Goal: Information Seeking & Learning: Learn about a topic

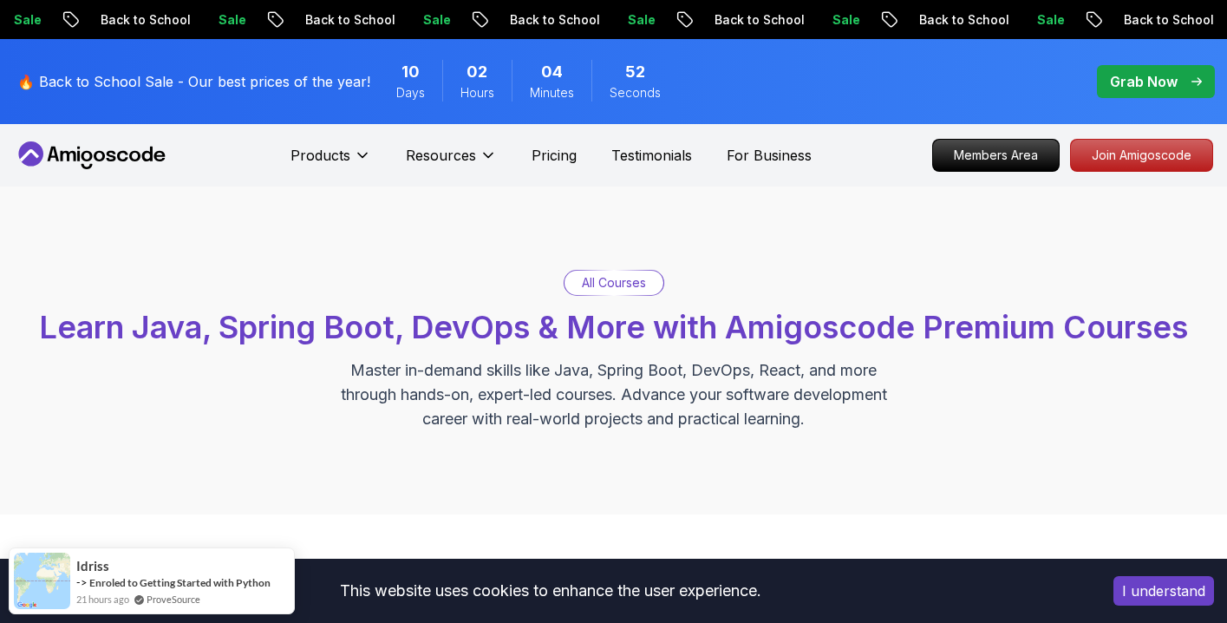
click at [130, 156] on icon at bounding box center [134, 156] width 11 height 10
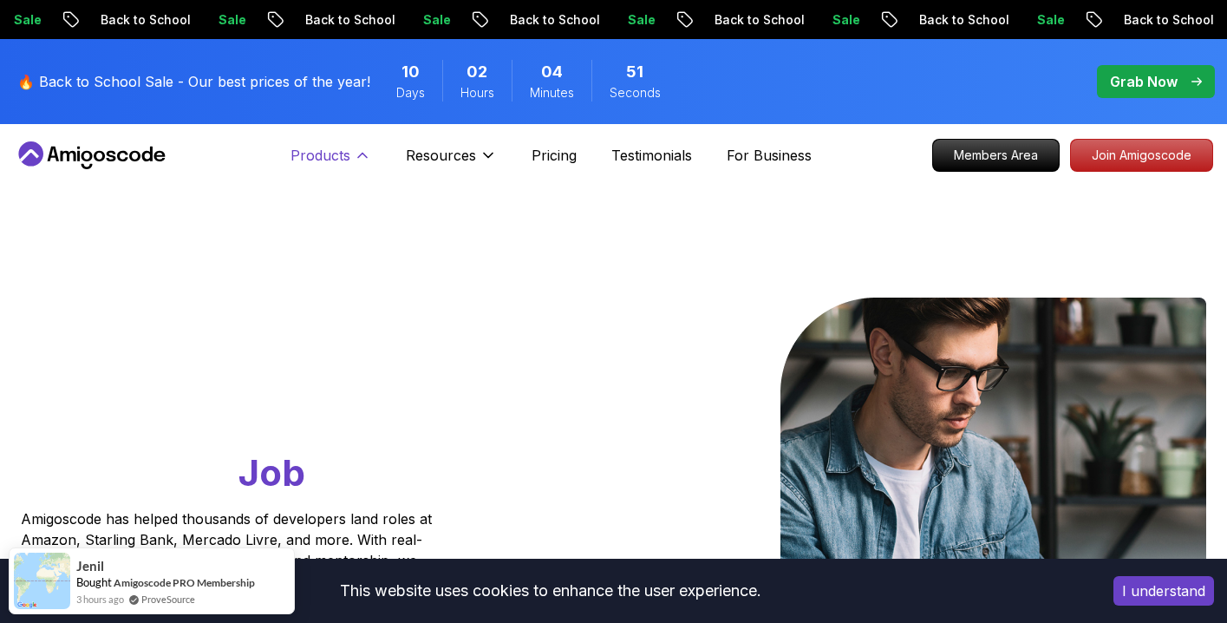
click at [347, 151] on p "Products" at bounding box center [321, 155] width 60 height 21
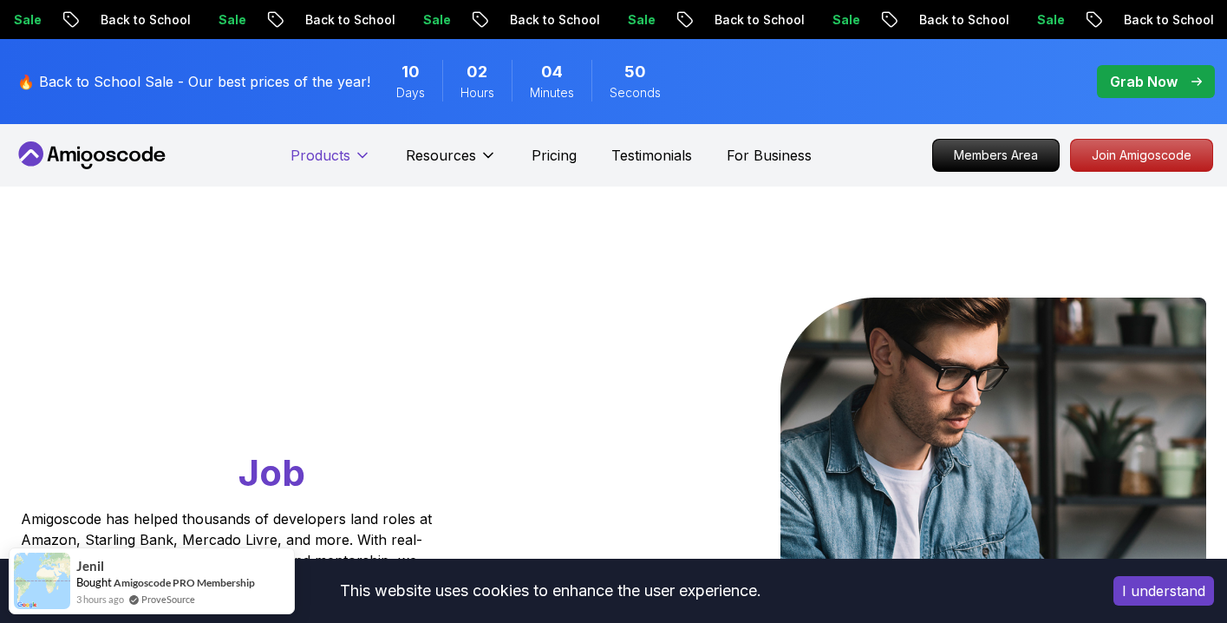
click at [348, 151] on p "Products" at bounding box center [321, 155] width 60 height 21
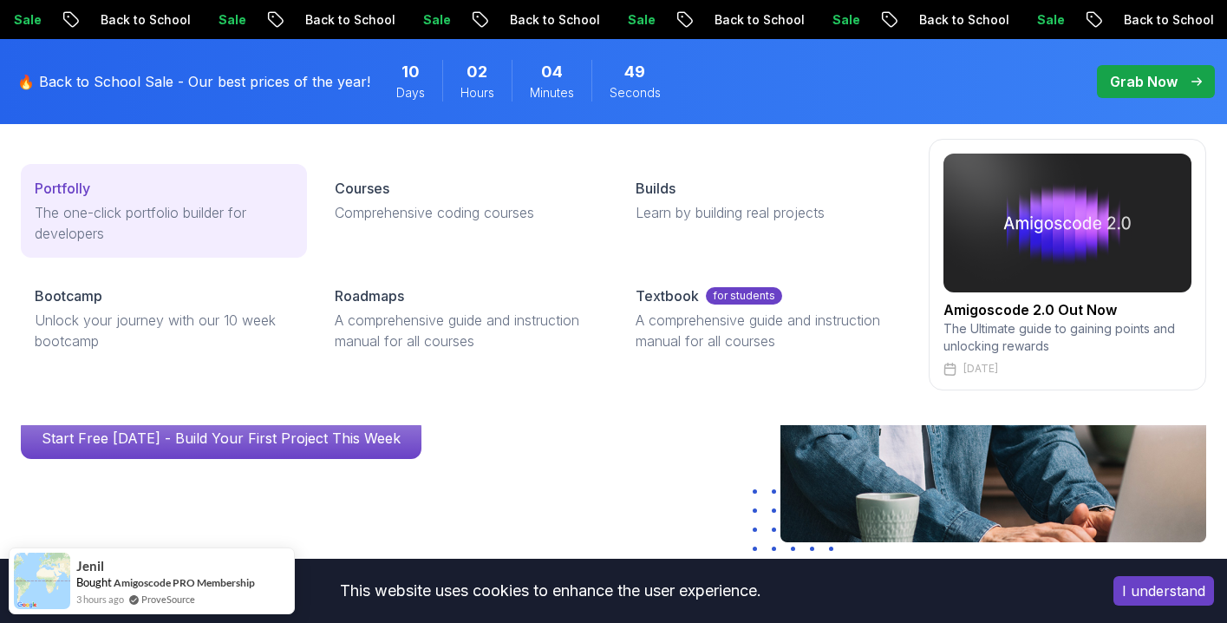
scroll to position [173, 0]
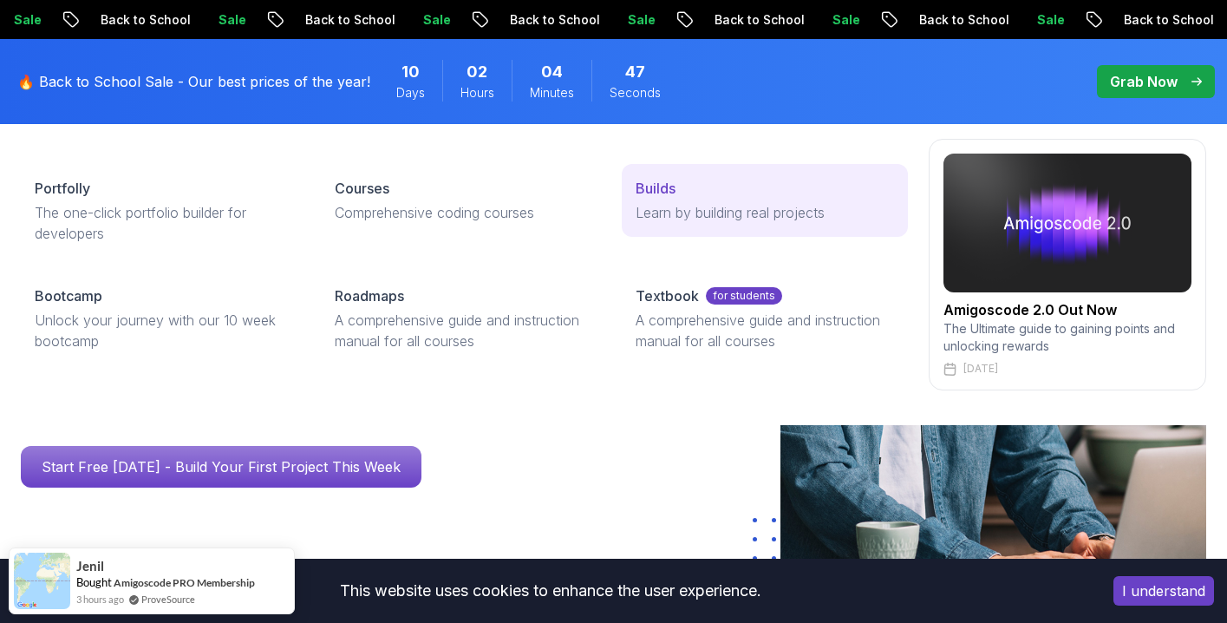
click at [682, 183] on div "Builds" at bounding box center [765, 188] width 258 height 21
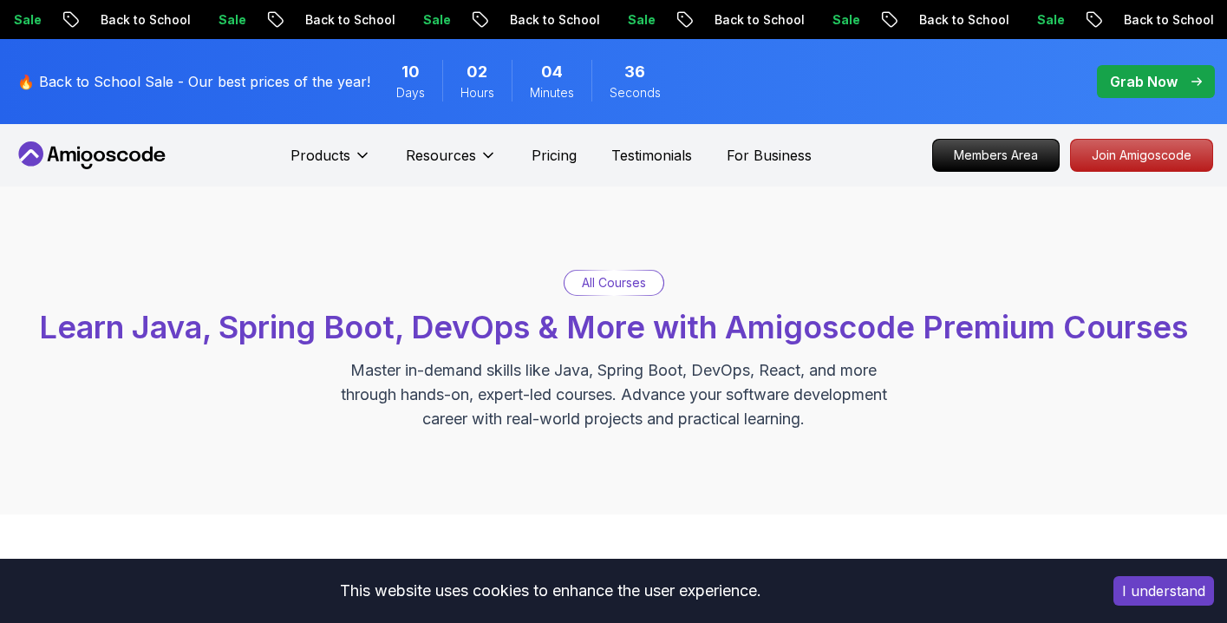
click at [549, 163] on p "Pricing" at bounding box center [554, 155] width 45 height 21
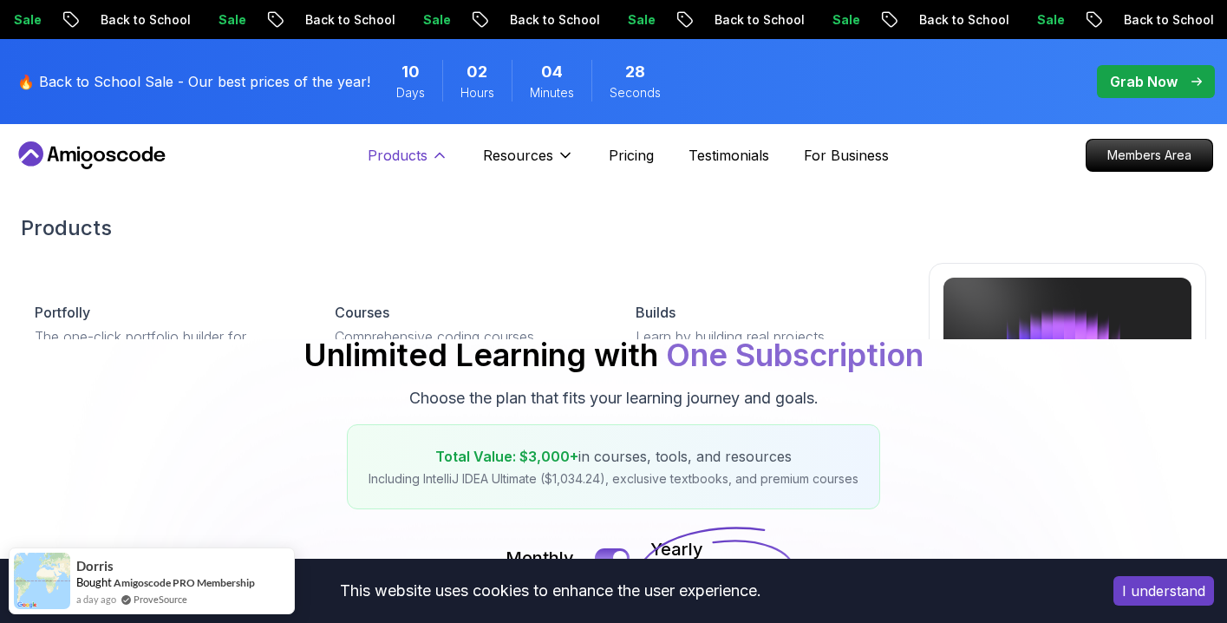
click at [423, 157] on p "Products" at bounding box center [398, 155] width 60 height 21
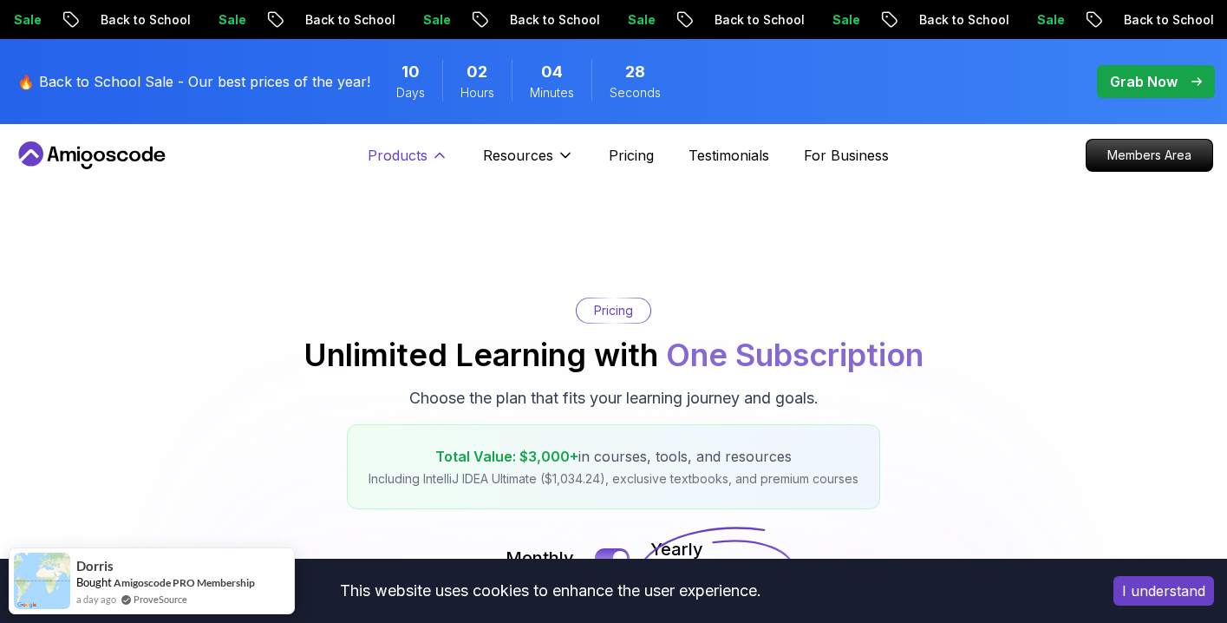
click at [419, 163] on p "Products" at bounding box center [398, 155] width 60 height 21
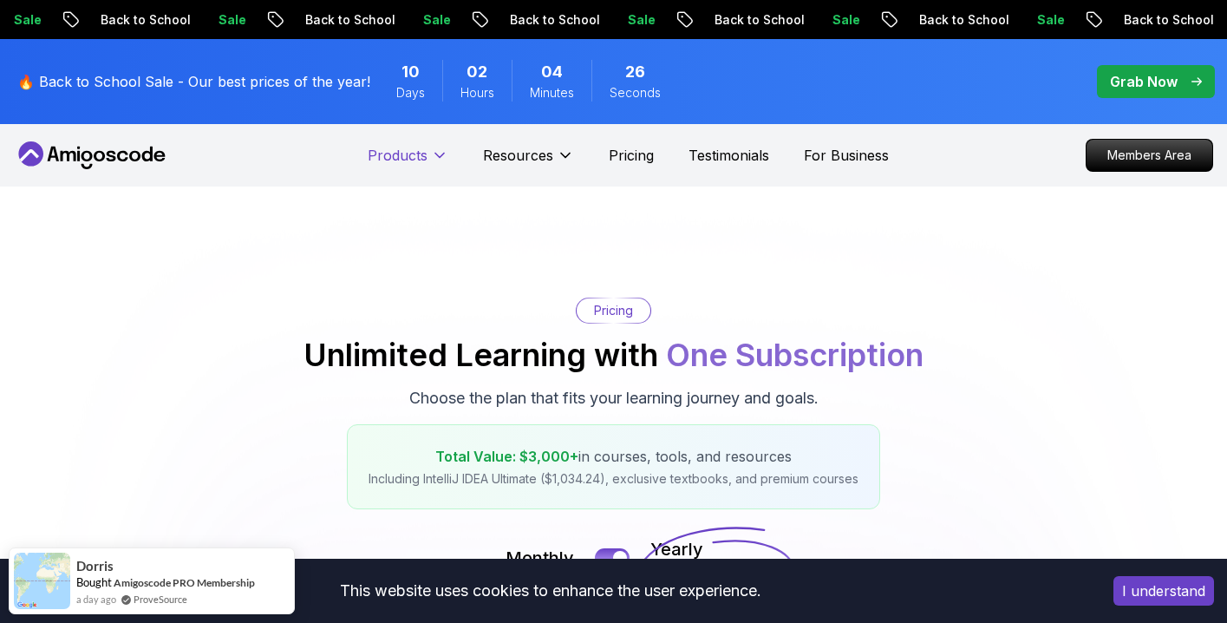
click at [425, 160] on p "Products" at bounding box center [398, 155] width 60 height 21
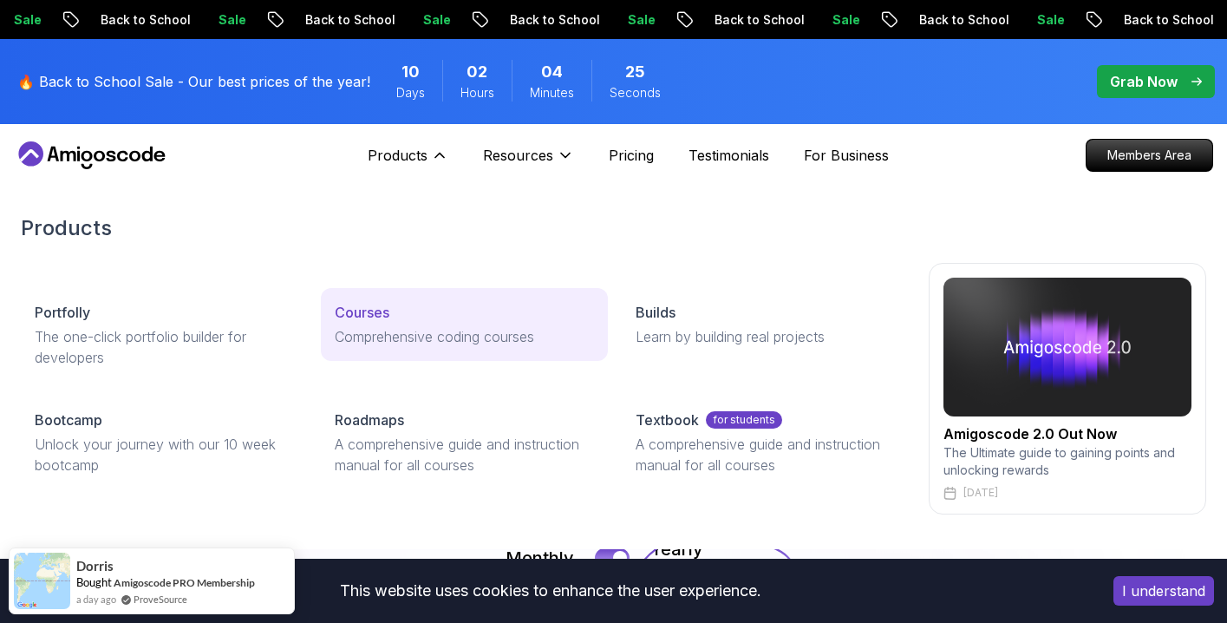
click at [380, 318] on p "Courses" at bounding box center [362, 312] width 55 height 21
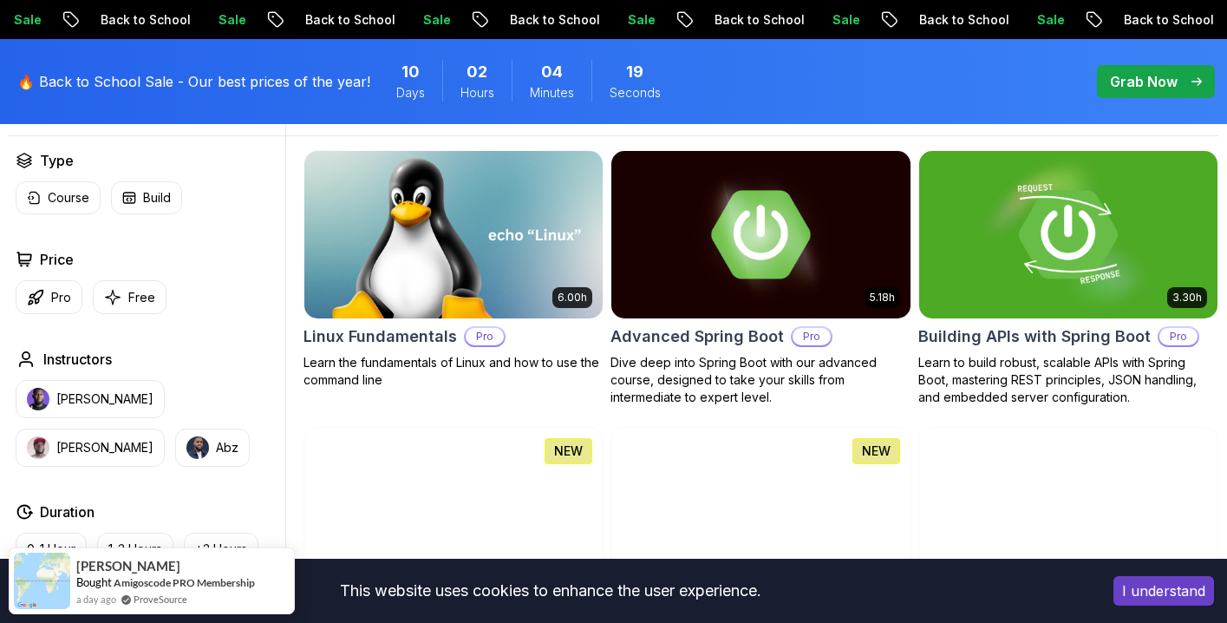
scroll to position [520, 0]
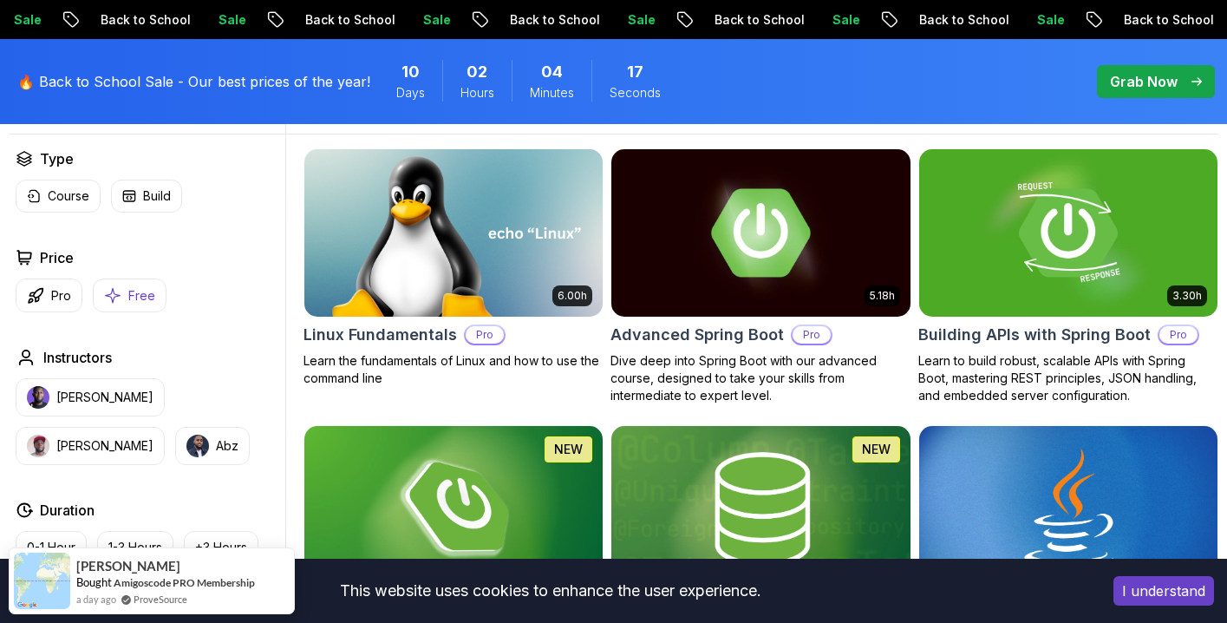
click at [114, 294] on icon "button" at bounding box center [113, 295] width 15 height 15
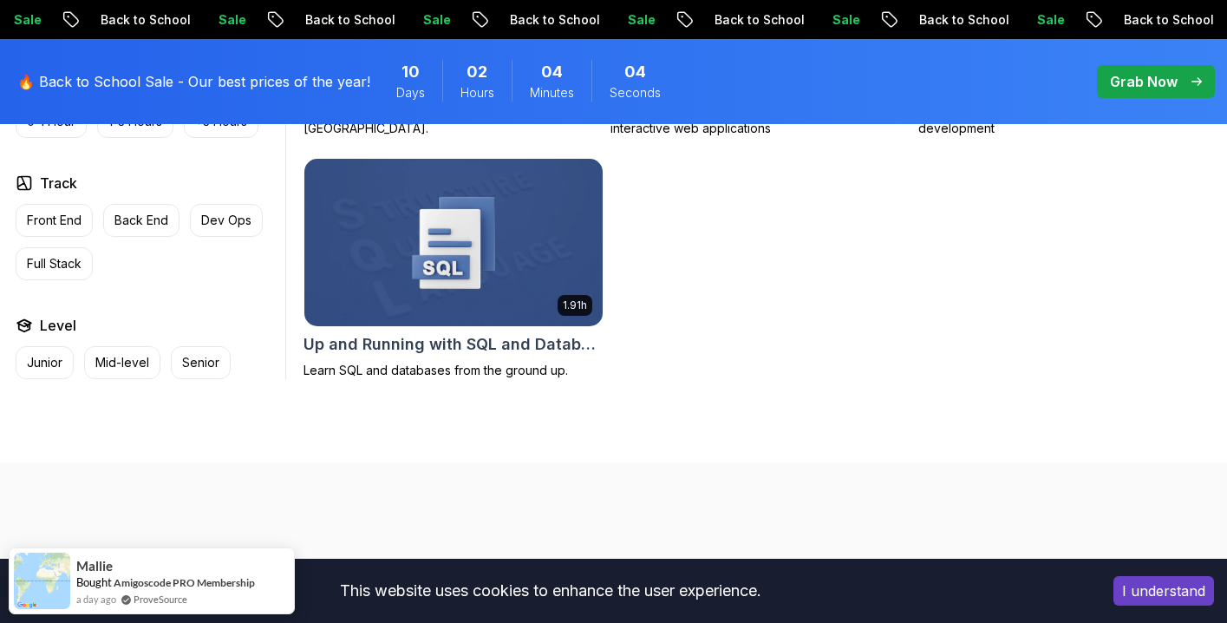
scroll to position [1301, 0]
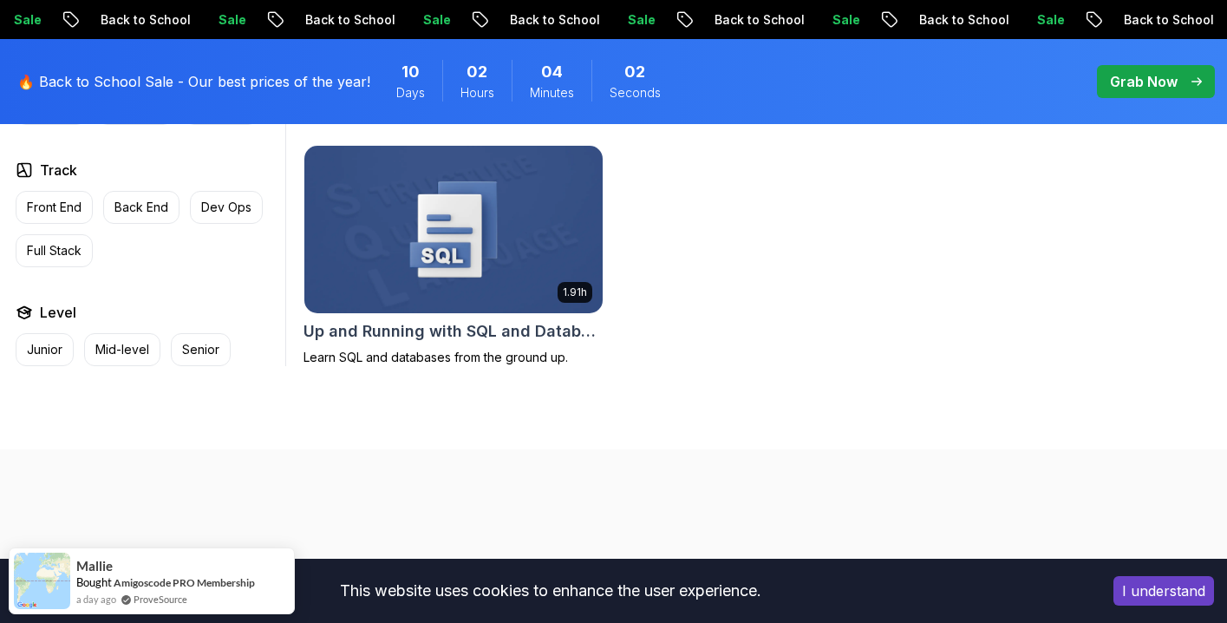
click at [442, 327] on h2 "Up and Running with SQL and Databases" at bounding box center [454, 331] width 300 height 24
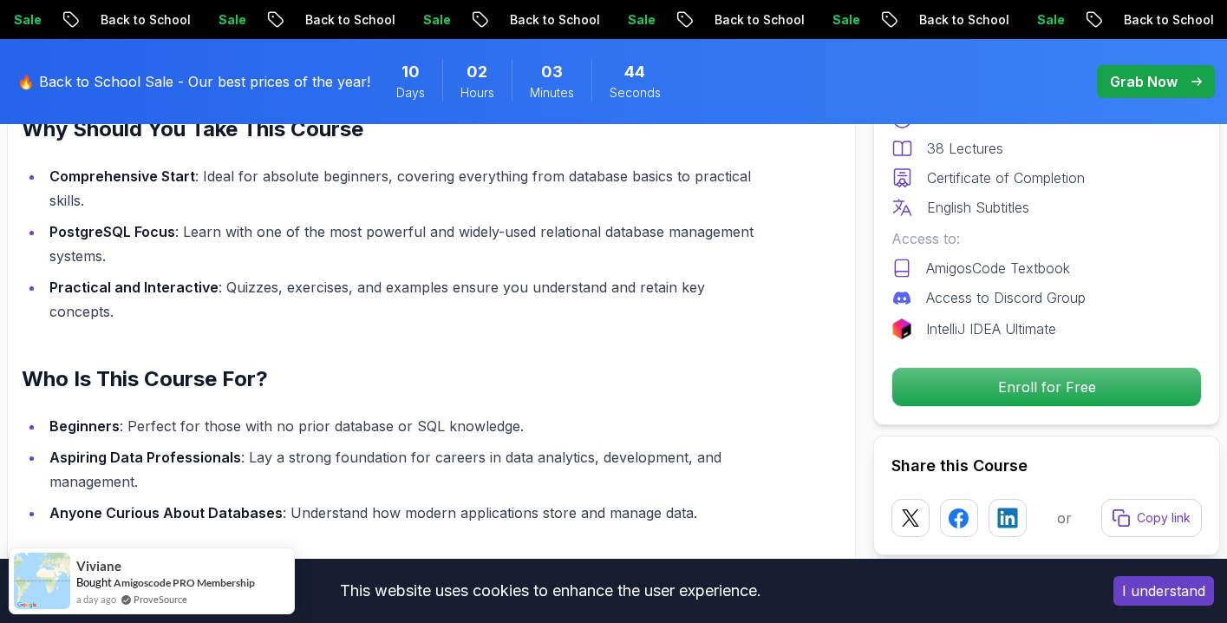
scroll to position [1388, 0]
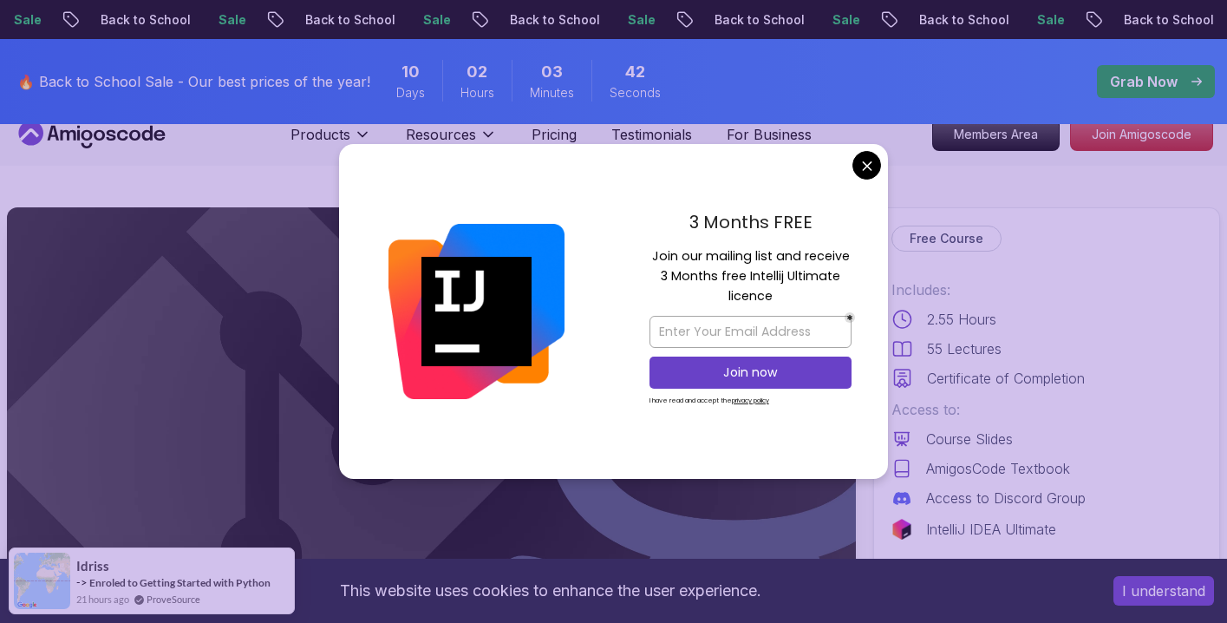
scroll to position [87, 0]
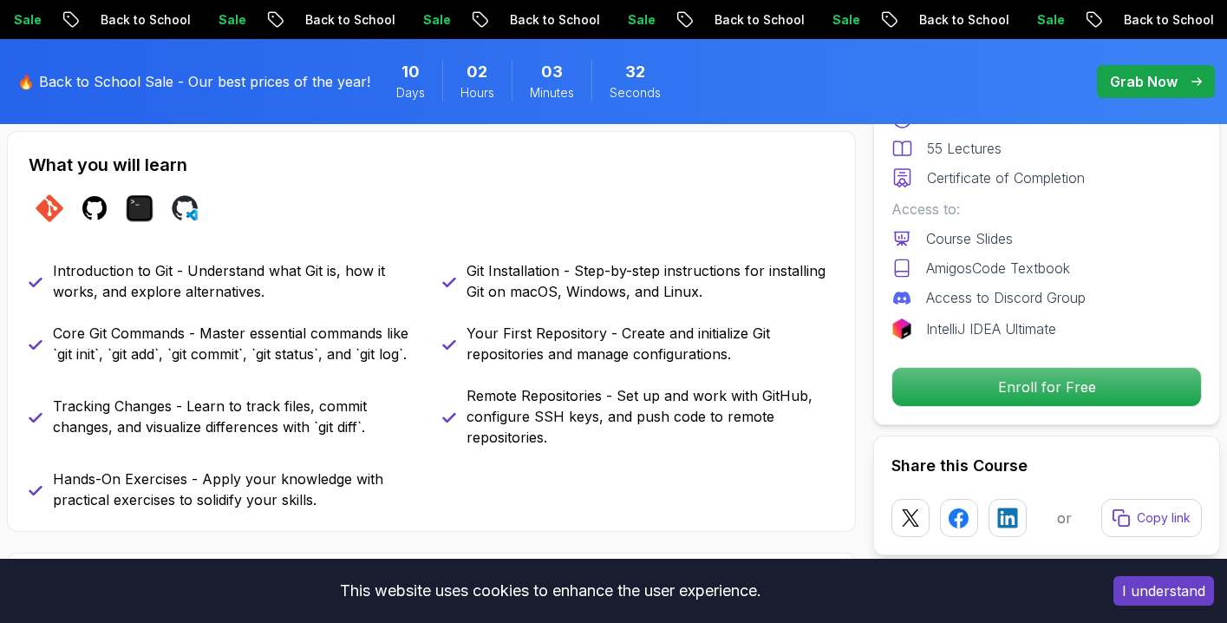
scroll to position [780, 0]
